Goal: Task Accomplishment & Management: Complete application form

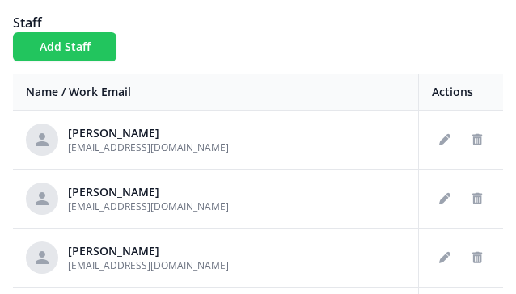
click at [86, 42] on button "Add Staff" at bounding box center [65, 46] width 104 height 29
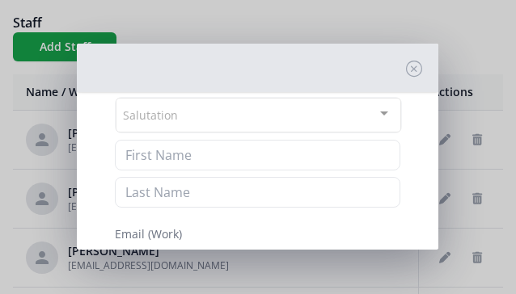
scroll to position [66, 0]
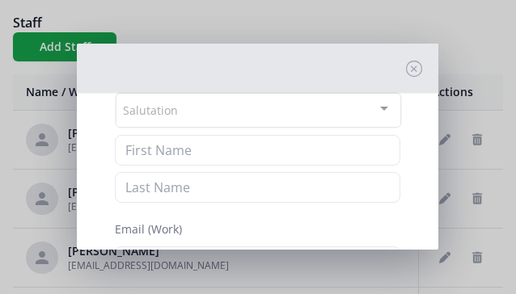
click at [182, 116] on div "Salutation" at bounding box center [259, 110] width 286 height 35
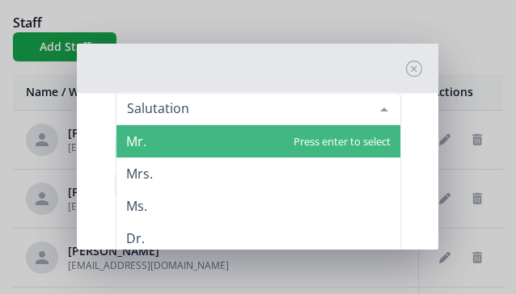
click at [164, 141] on span "Mr." at bounding box center [258, 141] width 284 height 32
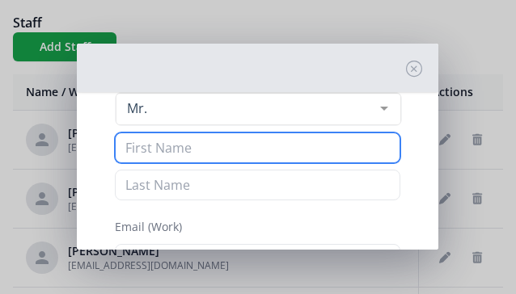
click at [165, 151] on input at bounding box center [258, 148] width 286 height 31
type input "R"
type input "Tony"
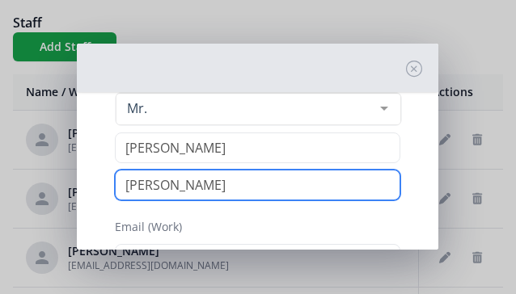
type input "Welton"
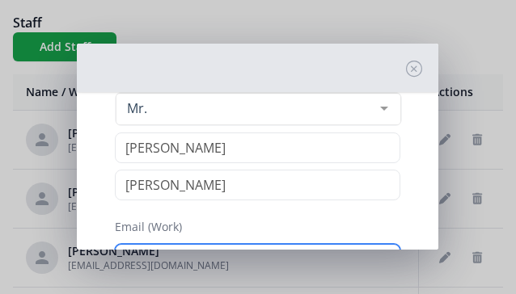
scroll to position [180, 0]
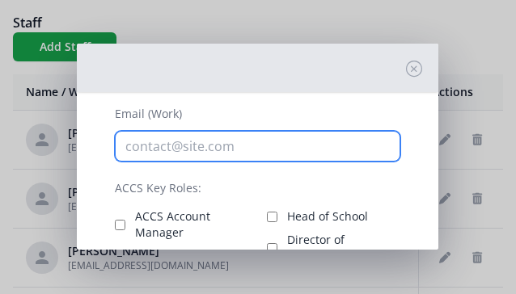
type input "r"
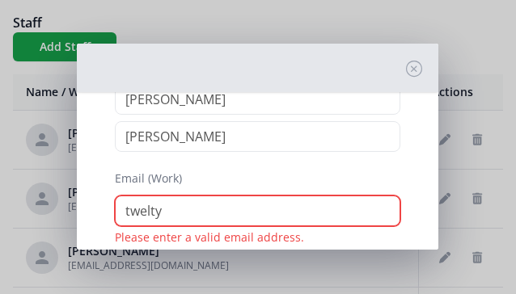
scroll to position [113, 0]
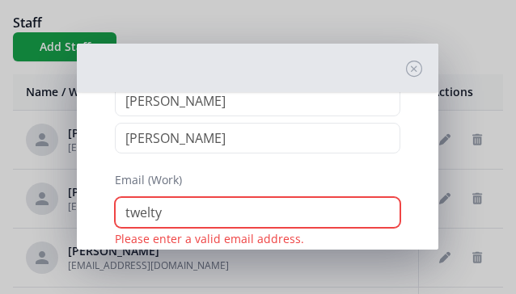
type input "twelty"
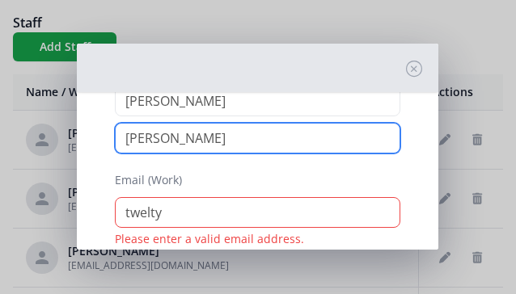
click at [193, 140] on input "Welton" at bounding box center [258, 138] width 286 height 31
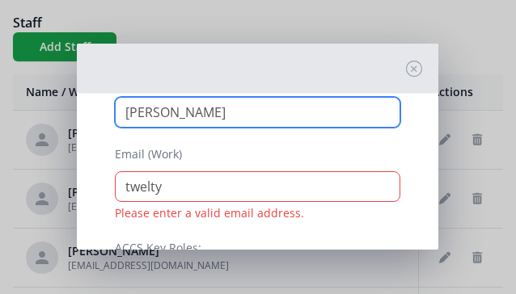
scroll to position [150, 0]
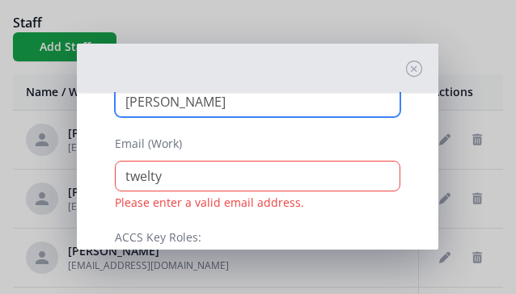
type input "Welty"
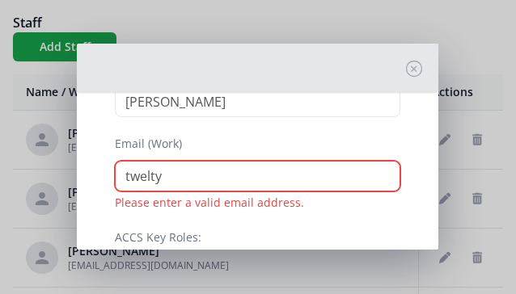
click at [183, 184] on input "twelty" at bounding box center [258, 176] width 286 height 31
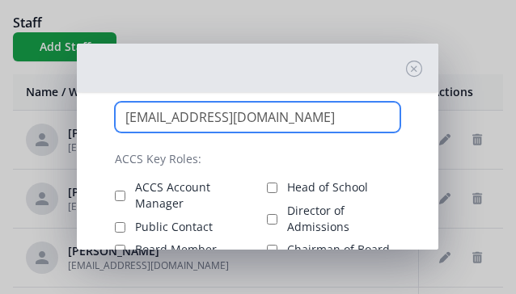
scroll to position [223, 0]
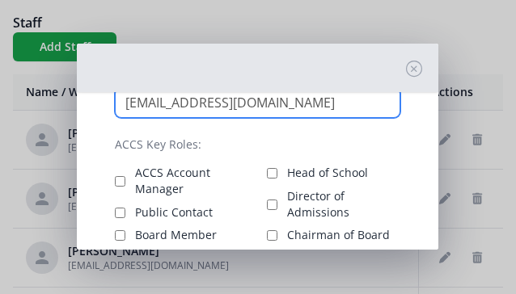
type input "twelty@ascensionclasscalschool.org"
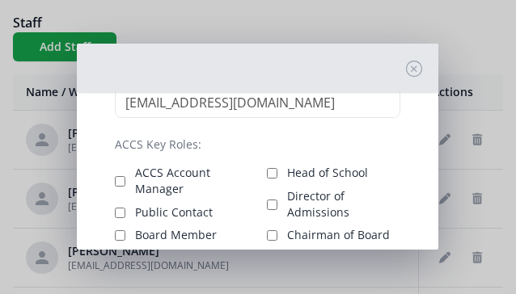
click at [121, 181] on input "ACCS Account Manager" at bounding box center [120, 181] width 11 height 11
checkbox input "true"
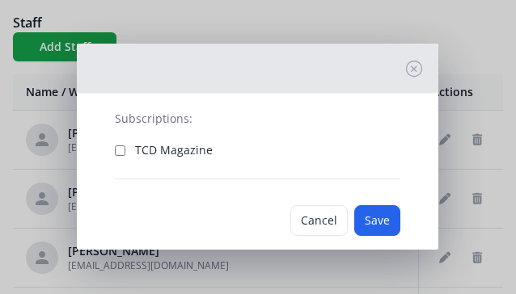
scroll to position [398, 0]
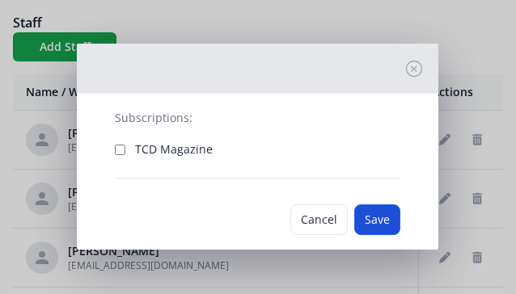
click at [379, 216] on button "Save" at bounding box center [377, 220] width 46 height 31
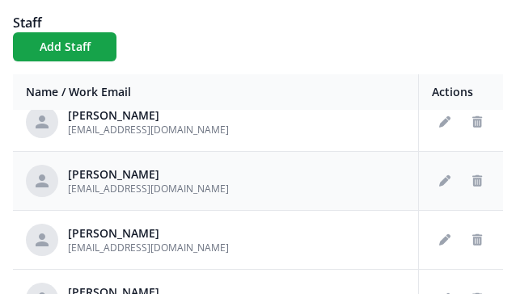
scroll to position [197, 0]
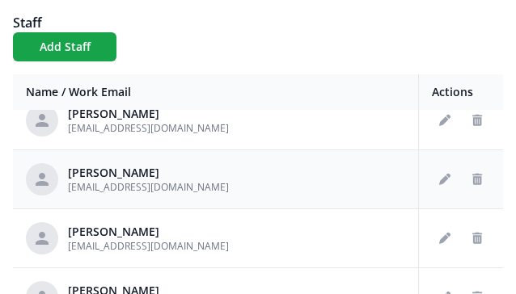
click at [294, 183] on div "Katy Hathorn khathorn@ascensionclassicalschool.org" at bounding box center [215, 179] width 379 height 32
click at [448, 181] on icon "Edit staff" at bounding box center [444, 179] width 11 height 11
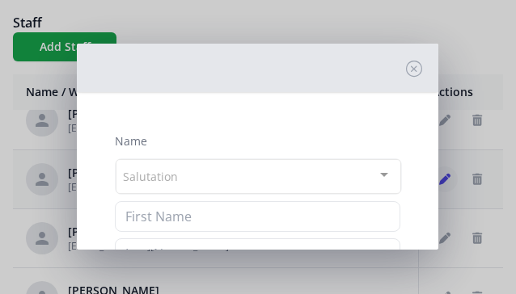
type input "Katy"
type input "Hathorn"
type input "khathorn@ascensionclassicalschool.org"
checkbox input "true"
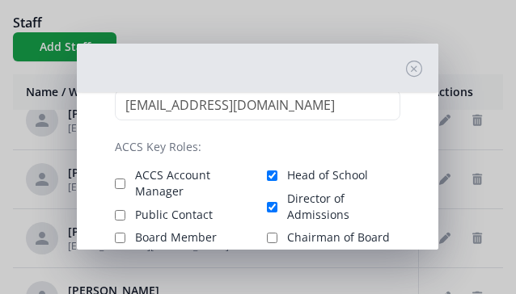
scroll to position [229, 0]
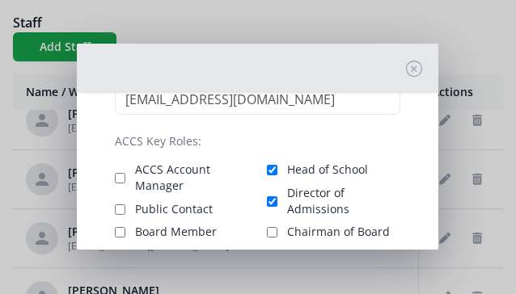
click at [272, 203] on input "Director of Admissions" at bounding box center [272, 202] width 11 height 11
checkbox input "false"
click at [269, 167] on input "Head of School" at bounding box center [272, 170] width 11 height 11
checkbox input "false"
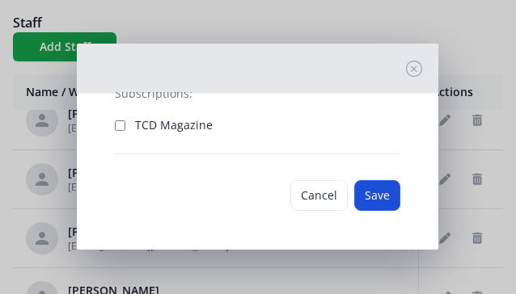
click at [379, 193] on button "Save" at bounding box center [377, 195] width 46 height 31
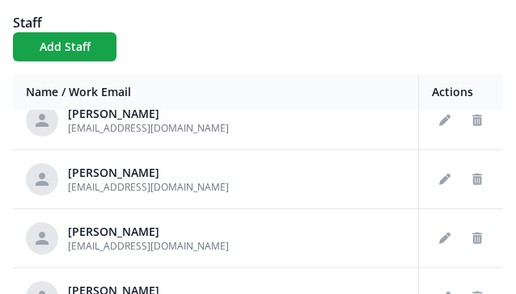
scroll to position [30, 0]
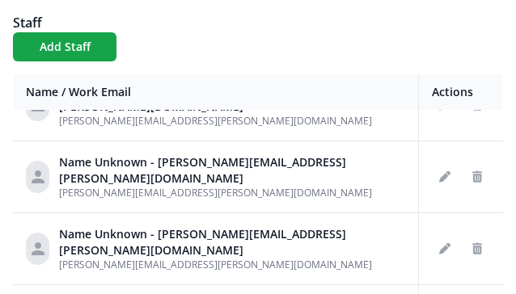
scroll to position [361, 0]
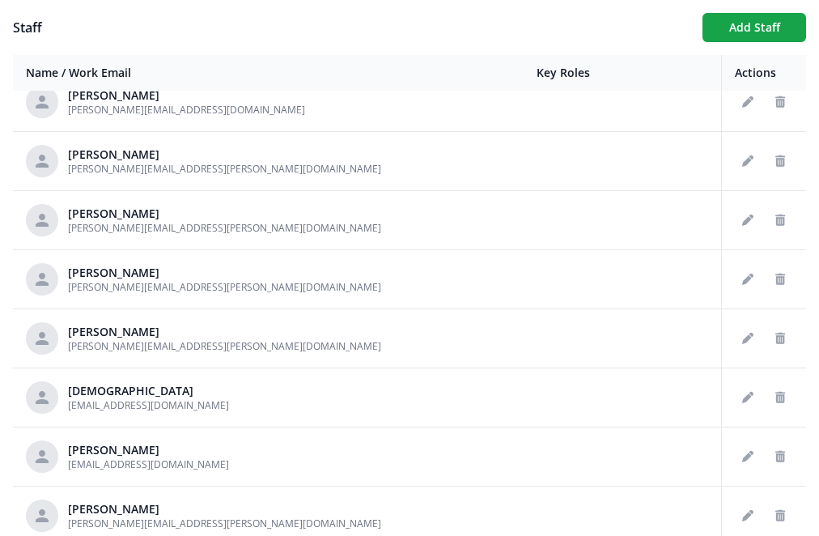
scroll to position [4634, 0]
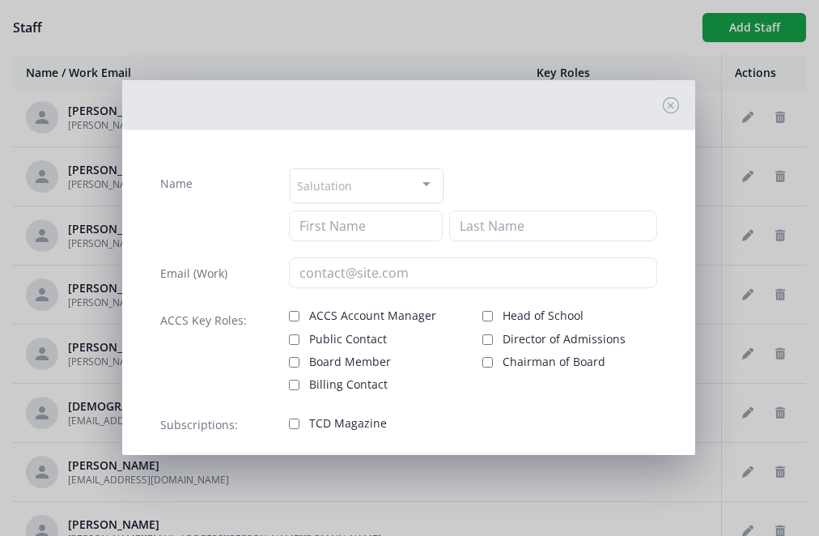
type input "Suzette"
type input "Crowhurst"
type input "suzette.crowhurst@coramdeoacademy.org"
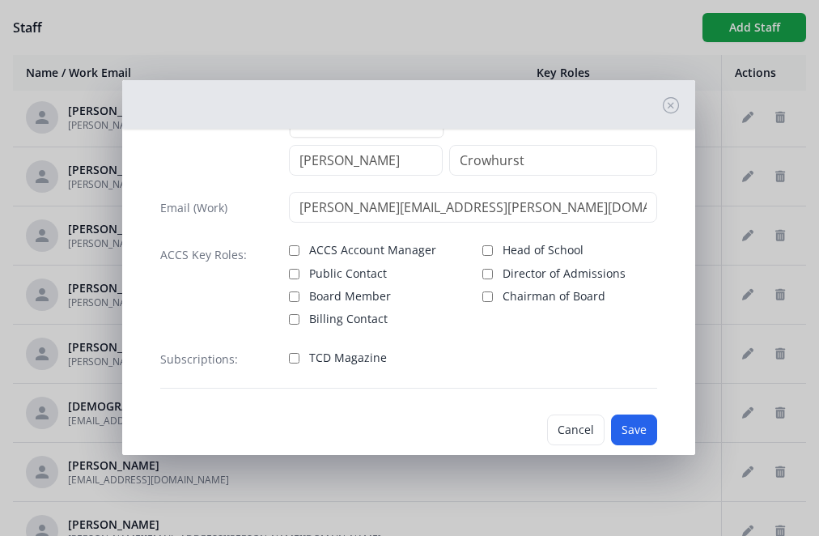
scroll to position [67, 0]
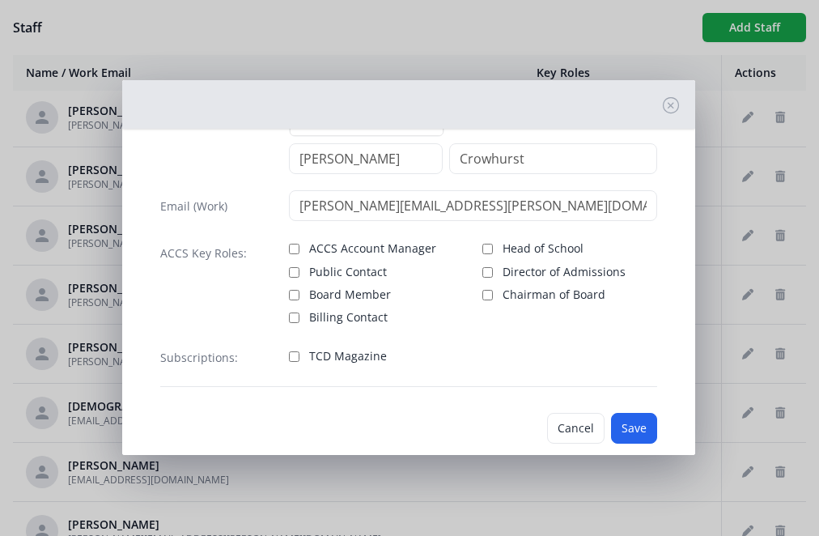
click at [292, 246] on input "ACCS Account Manager" at bounding box center [294, 248] width 11 height 11
checkbox input "true"
click at [638, 427] on button "Save" at bounding box center [634, 428] width 46 height 31
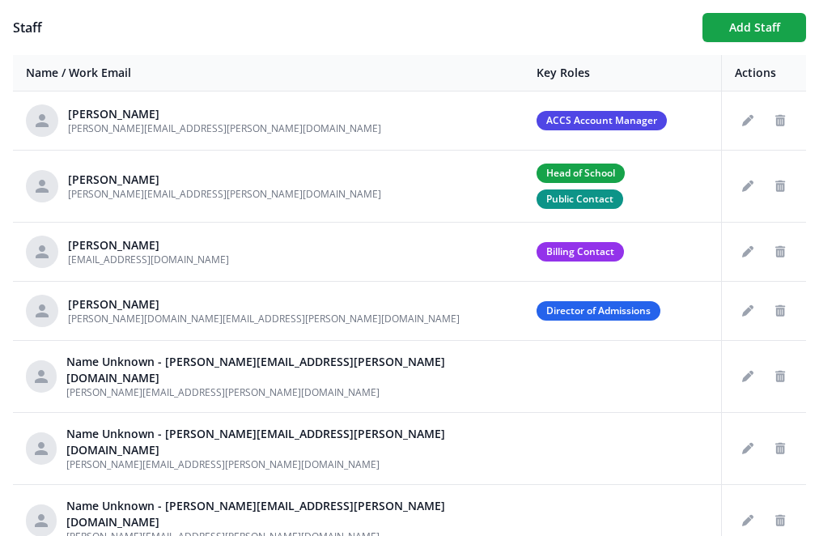
scroll to position [0, 0]
